Goal: Check status: Check status

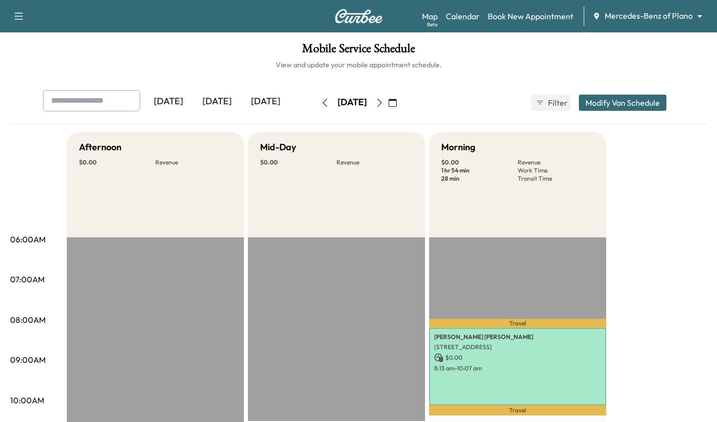
click at [384, 102] on icon "button" at bounding box center [380, 103] width 8 height 8
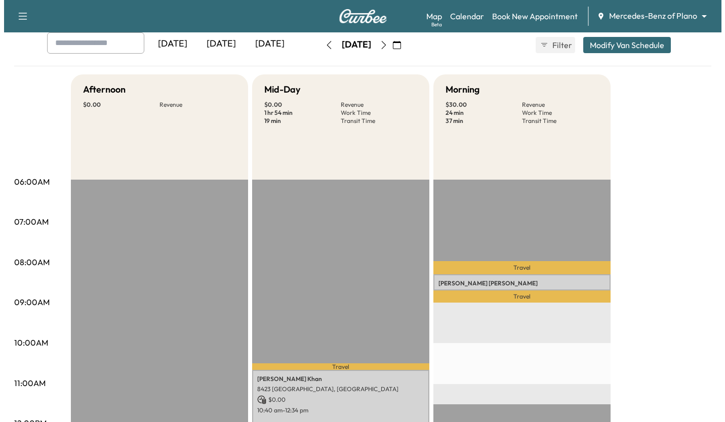
scroll to position [56, 0]
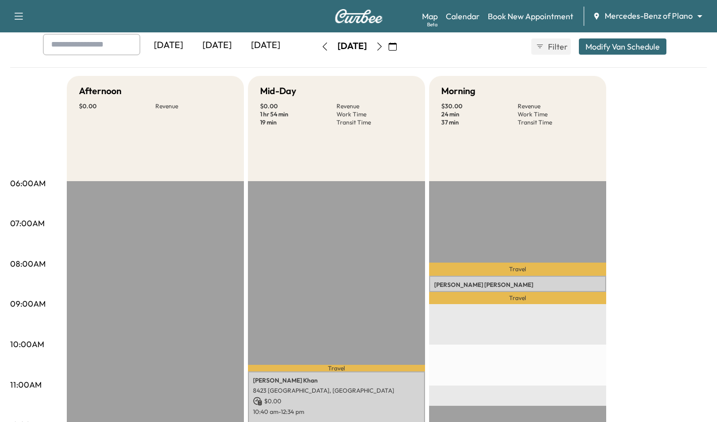
click at [494, 284] on p "[PERSON_NAME]" at bounding box center [517, 285] width 167 height 8
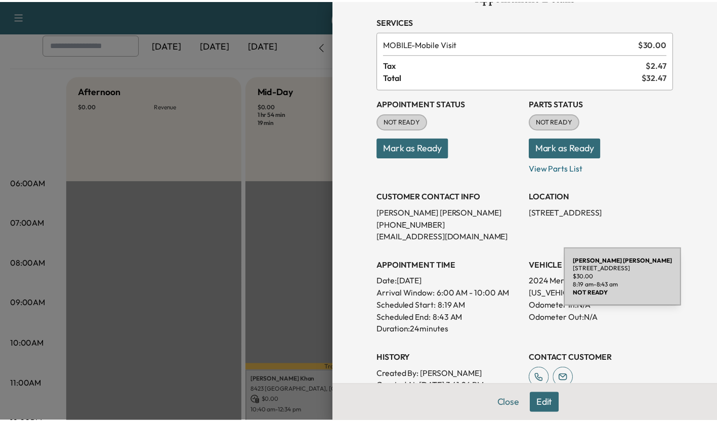
scroll to position [29, 0]
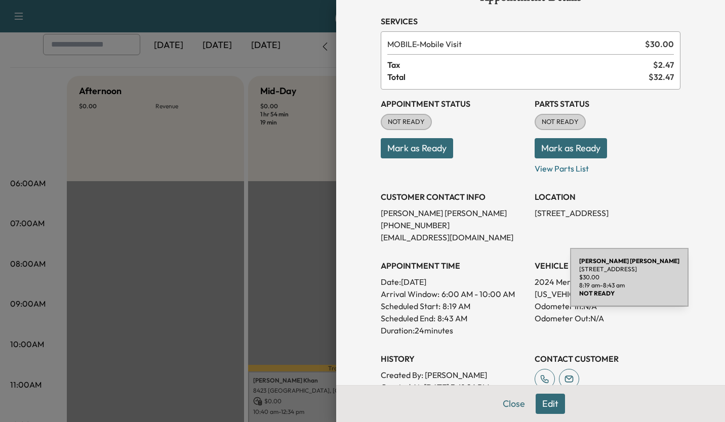
click at [114, 306] on div at bounding box center [362, 211] width 725 height 422
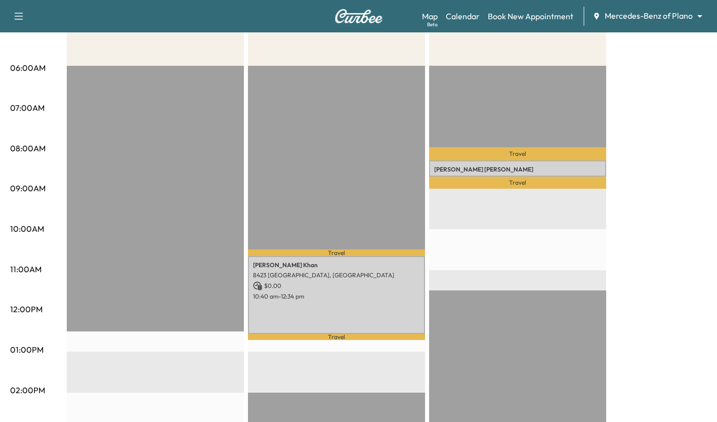
scroll to position [172, 0]
click at [538, 218] on div "Travel [PERSON_NAME] [STREET_ADDRESS] $ 30.00 8:19 am - 8:43 am Travel EST Start" at bounding box center [517, 393] width 177 height 654
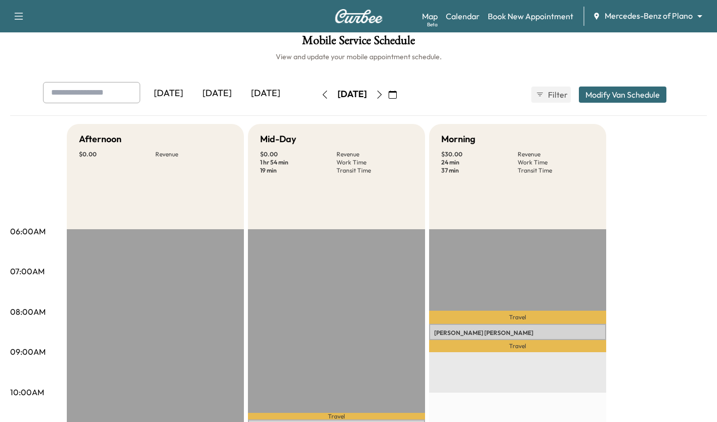
scroll to position [0, 0]
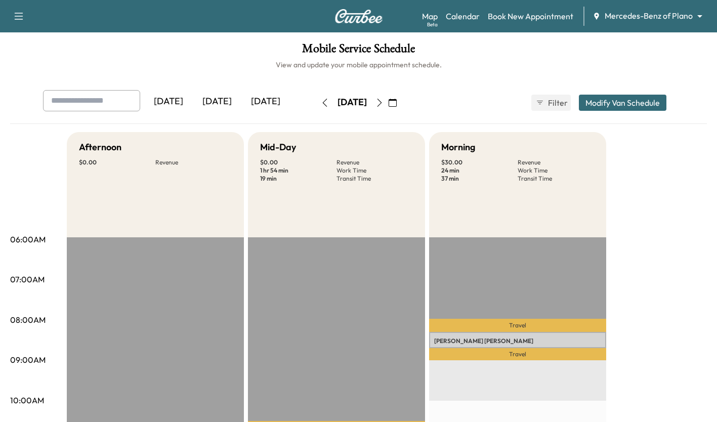
click at [316, 110] on button "button" at bounding box center [324, 103] width 17 height 16
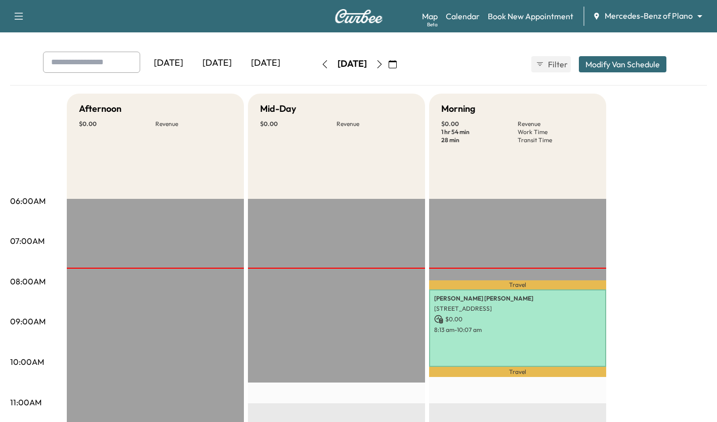
scroll to position [479, 0]
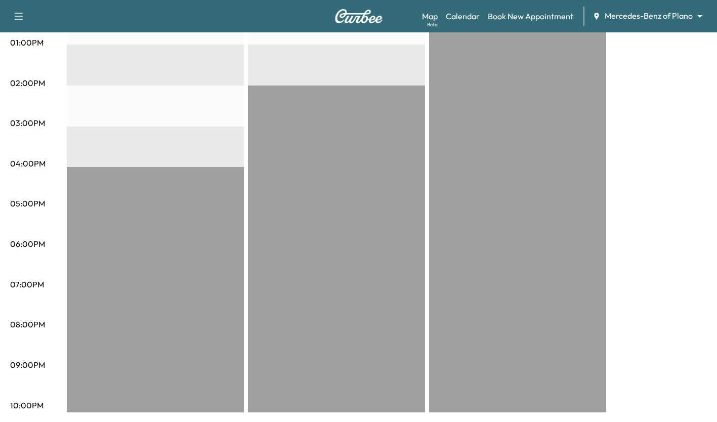
click at [491, 251] on div "Travel [PERSON_NAME] [STREET_ADDRESS] $ 0.00 8:13 am - 10:07 am Travel EST Start" at bounding box center [517, 85] width 177 height 654
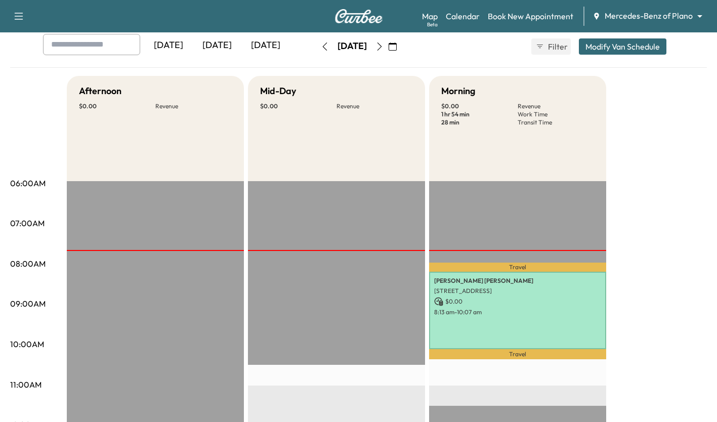
scroll to position [0, 0]
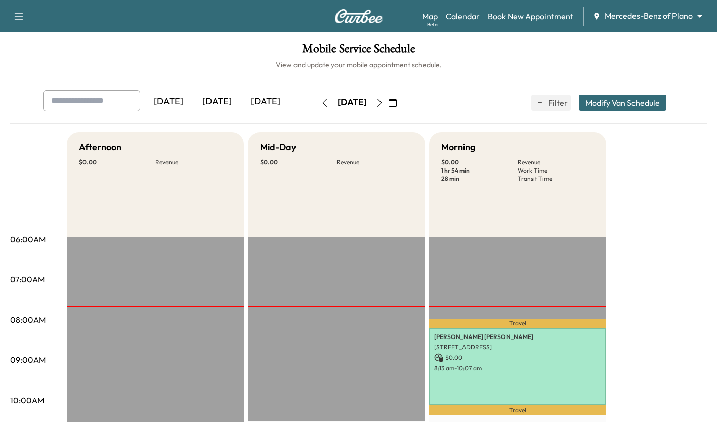
click at [232, 113] on div "[DATE] [DATE] [DATE]" at bounding box center [169, 102] width 253 height 25
